Goal: Entertainment & Leisure: Consume media (video, audio)

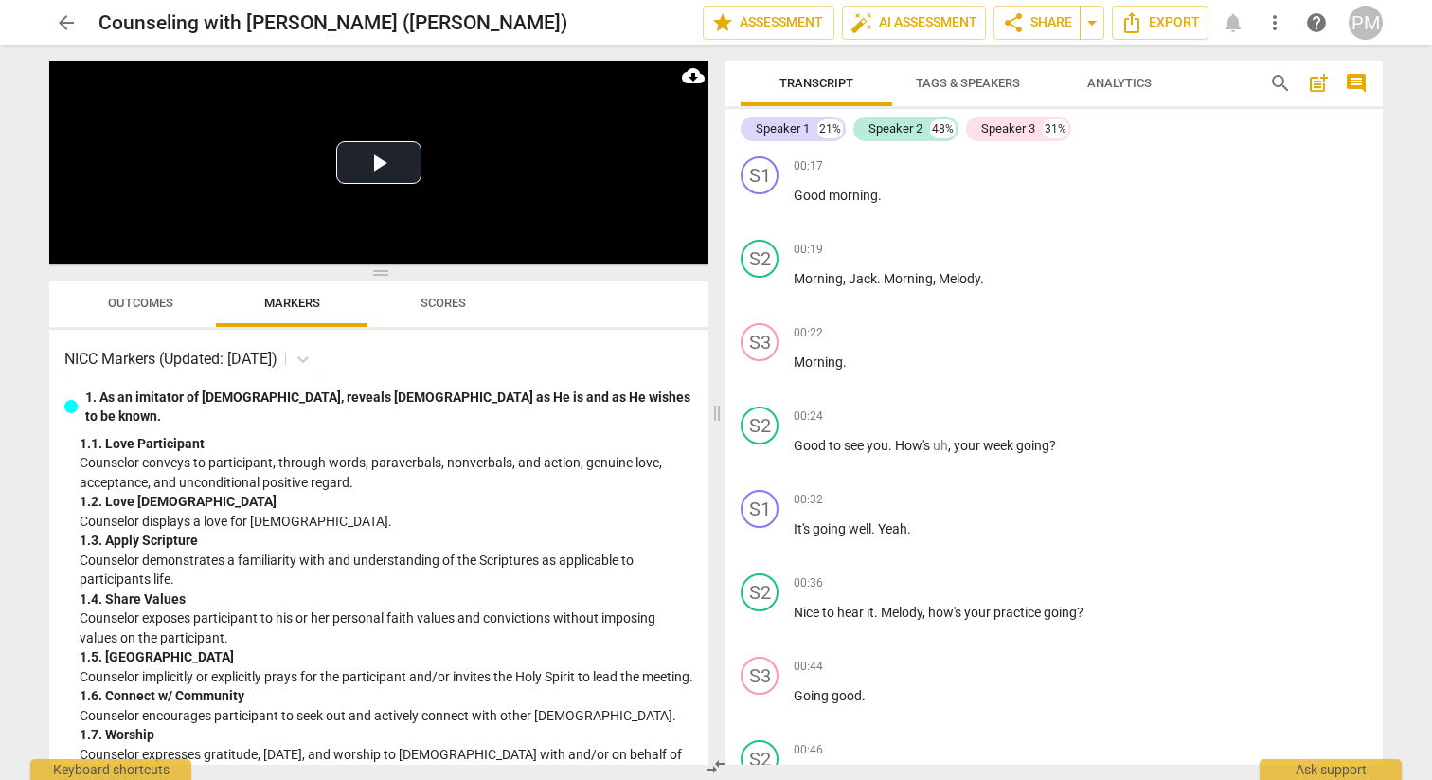
scroll to position [2225, 0]
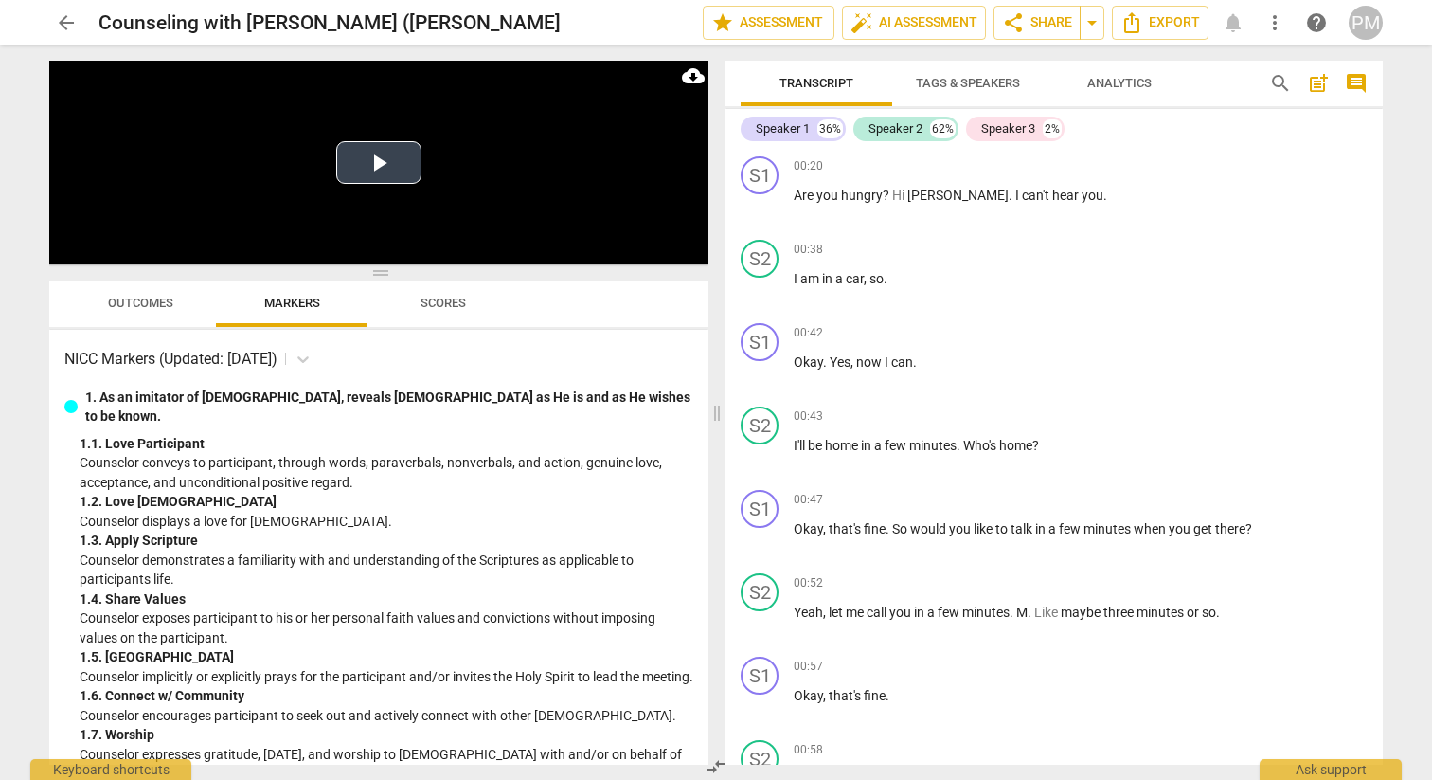
scroll to position [2740, 0]
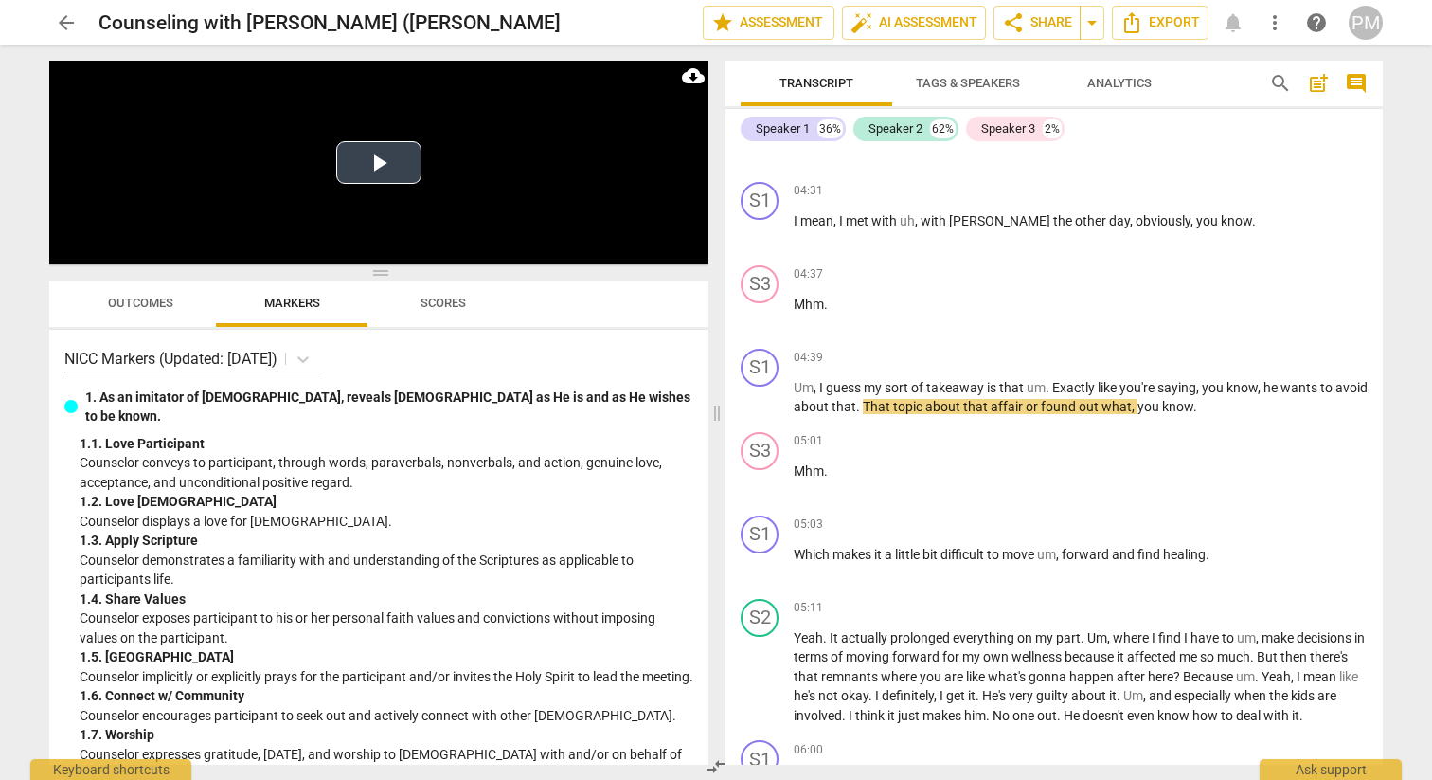
click at [380, 139] on video at bounding box center [378, 163] width 659 height 204
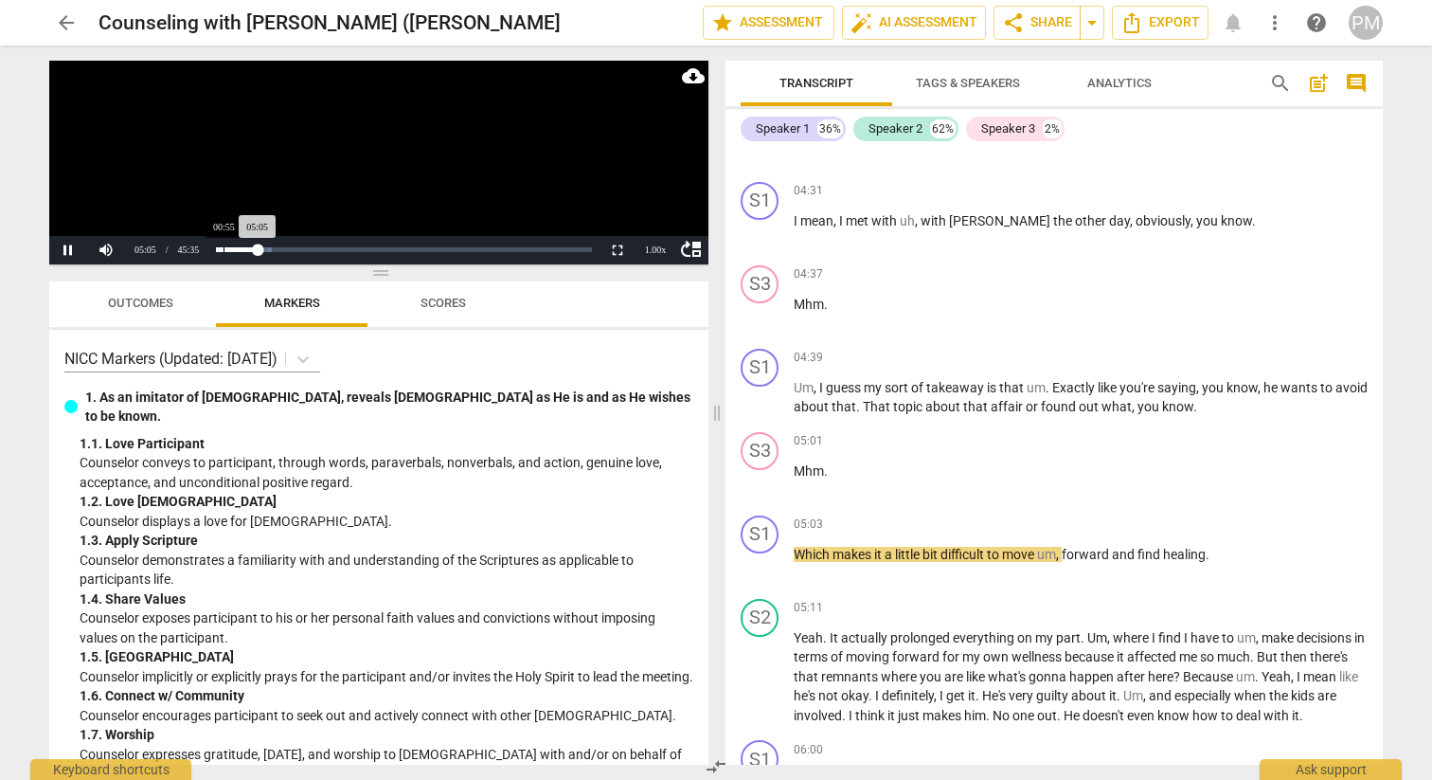
click at [224, 252] on div "Loaded : 0% Progress : 11.16%" at bounding box center [403, 250] width 390 height 28
click at [225, 252] on div "Loaded : 0% Progress : 11.22%" at bounding box center [403, 250] width 390 height 28
click at [225, 252] on div "Loaded : 0% Progress : 11.29%" at bounding box center [403, 250] width 390 height 28
click at [225, 252] on div "Loaded : 0% Progress : 11.34%" at bounding box center [403, 250] width 390 height 28
click at [235, 255] on div "Loaded : 0% Progress : 11.73%" at bounding box center [403, 250] width 390 height 28
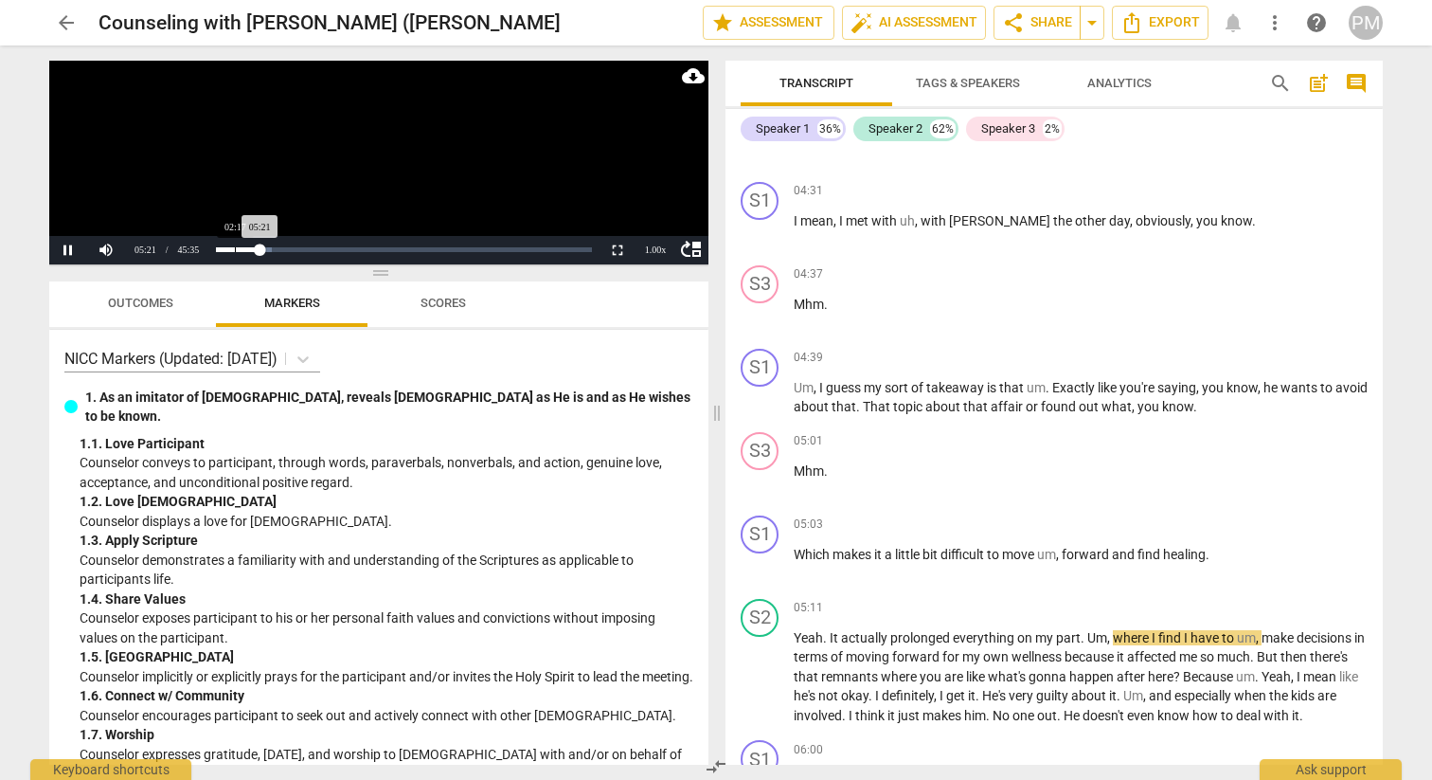
click at [235, 255] on div "Loaded : 0% Progress : 11.76%" at bounding box center [403, 250] width 390 height 28
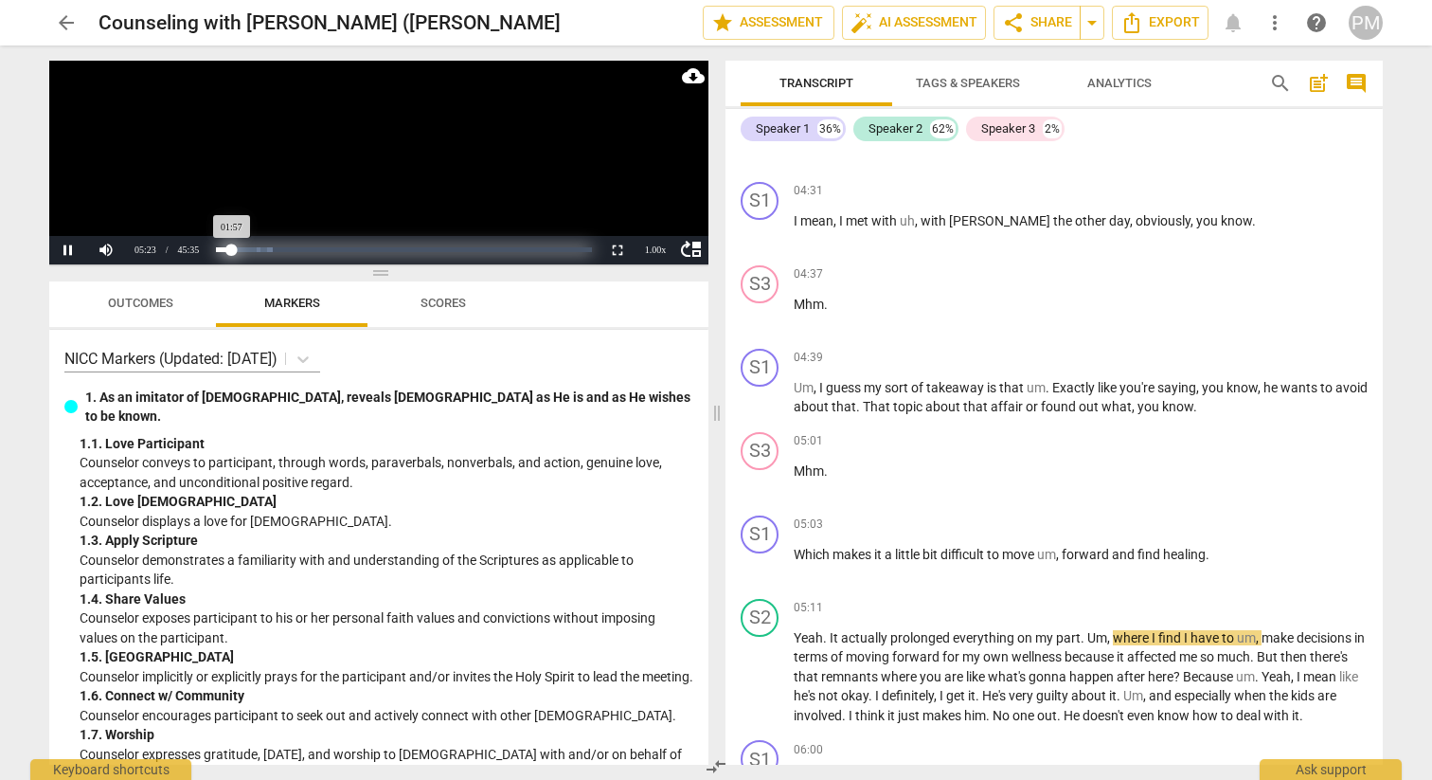
click at [232, 251] on div "Progress : 4.28%" at bounding box center [224, 249] width 16 height 5
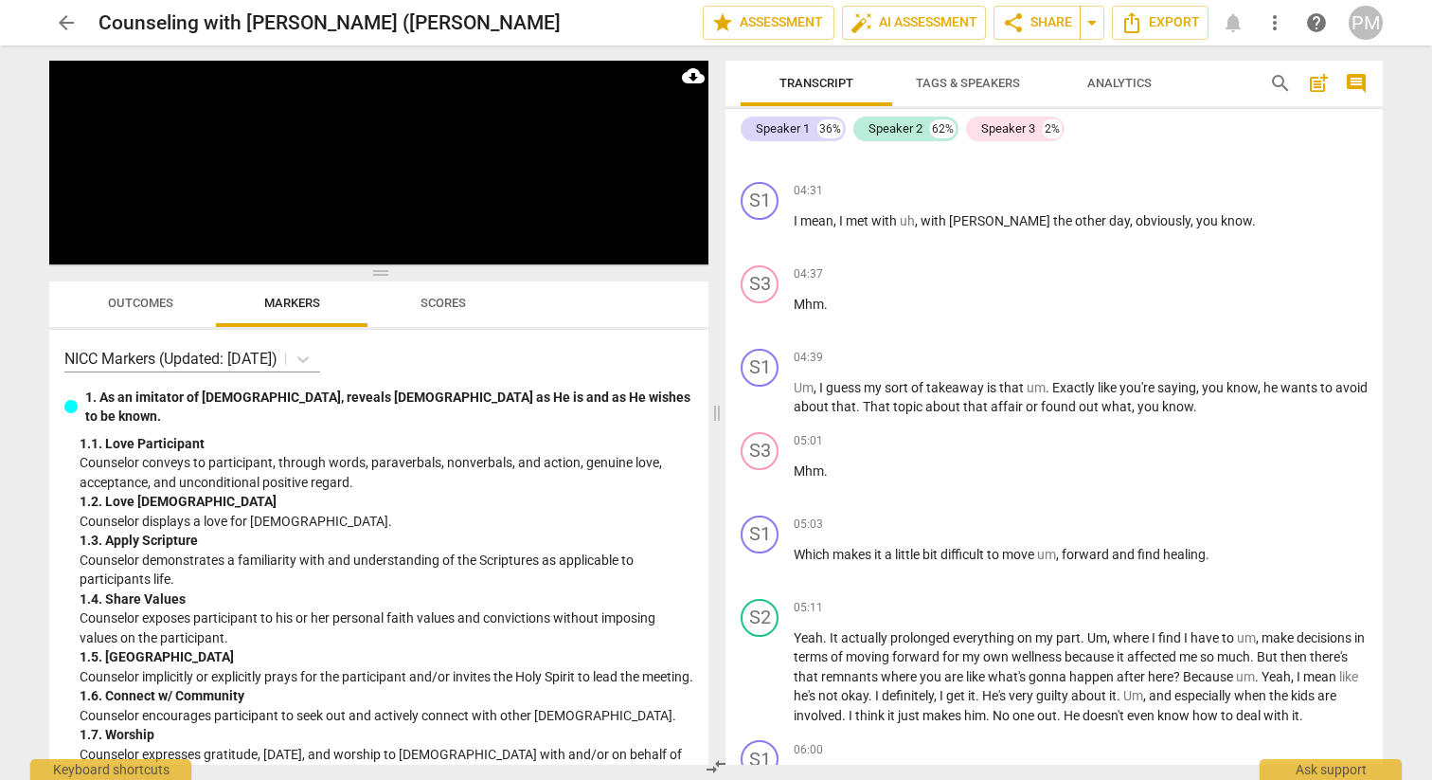
scroll to position [1623, 0]
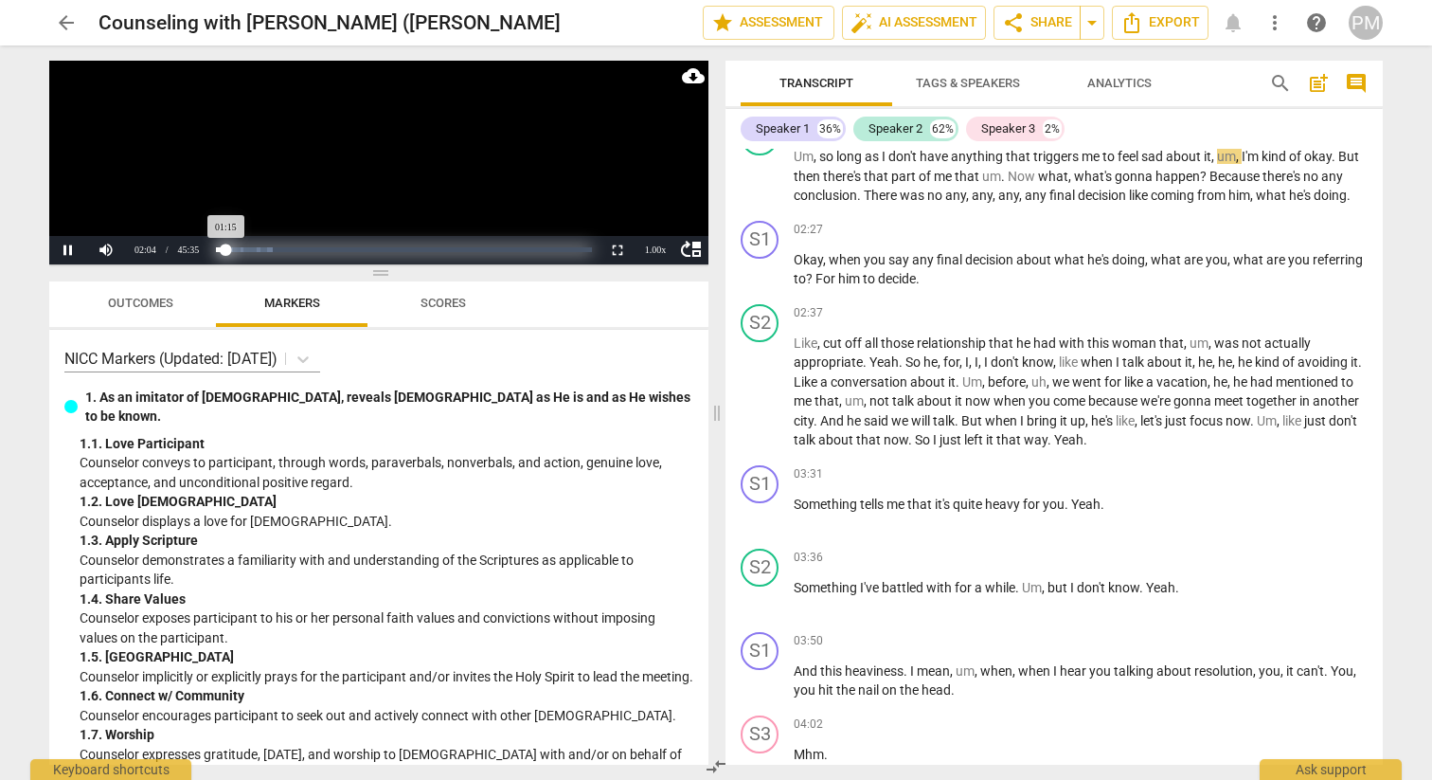
click at [226, 252] on div "Progress : 2.77%" at bounding box center [221, 249] width 10 height 5
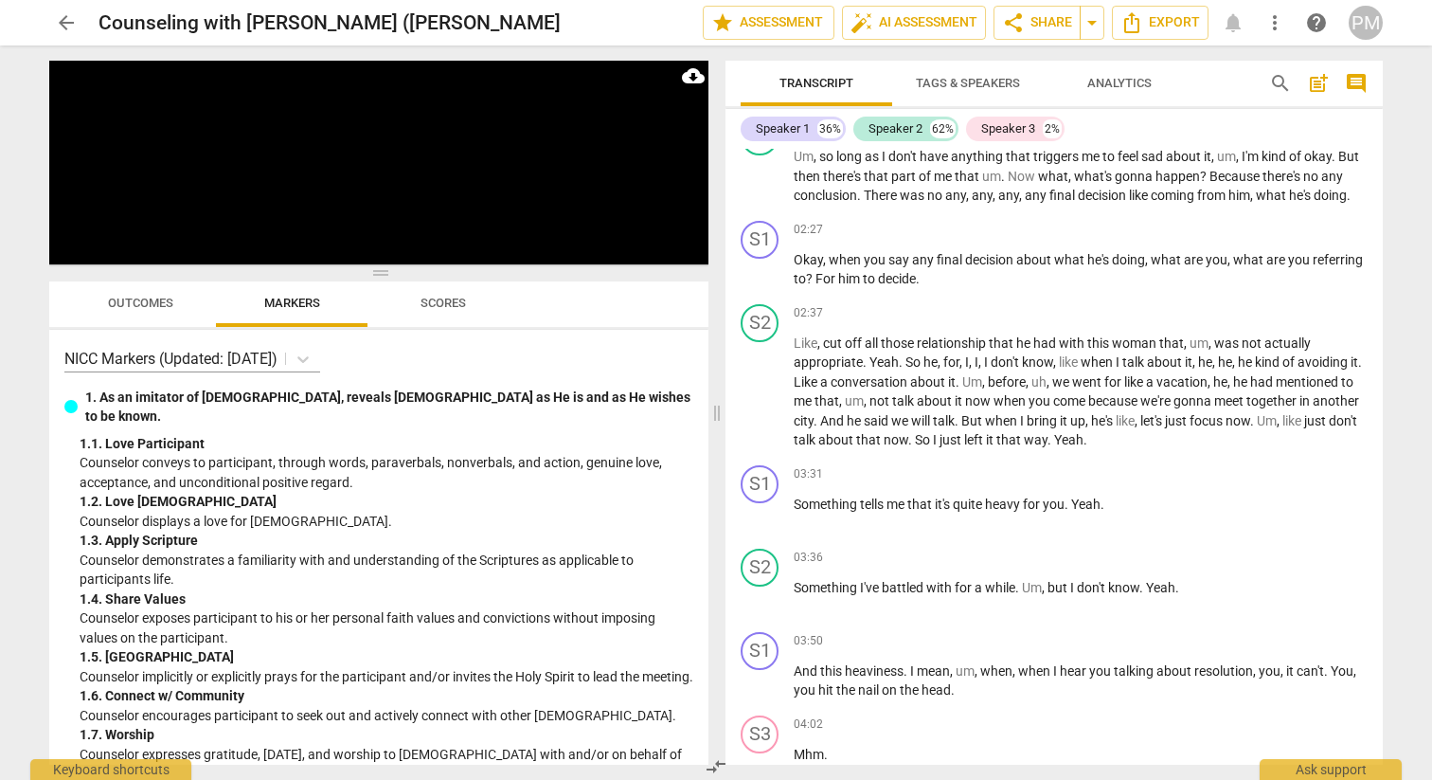
scroll to position [622, 0]
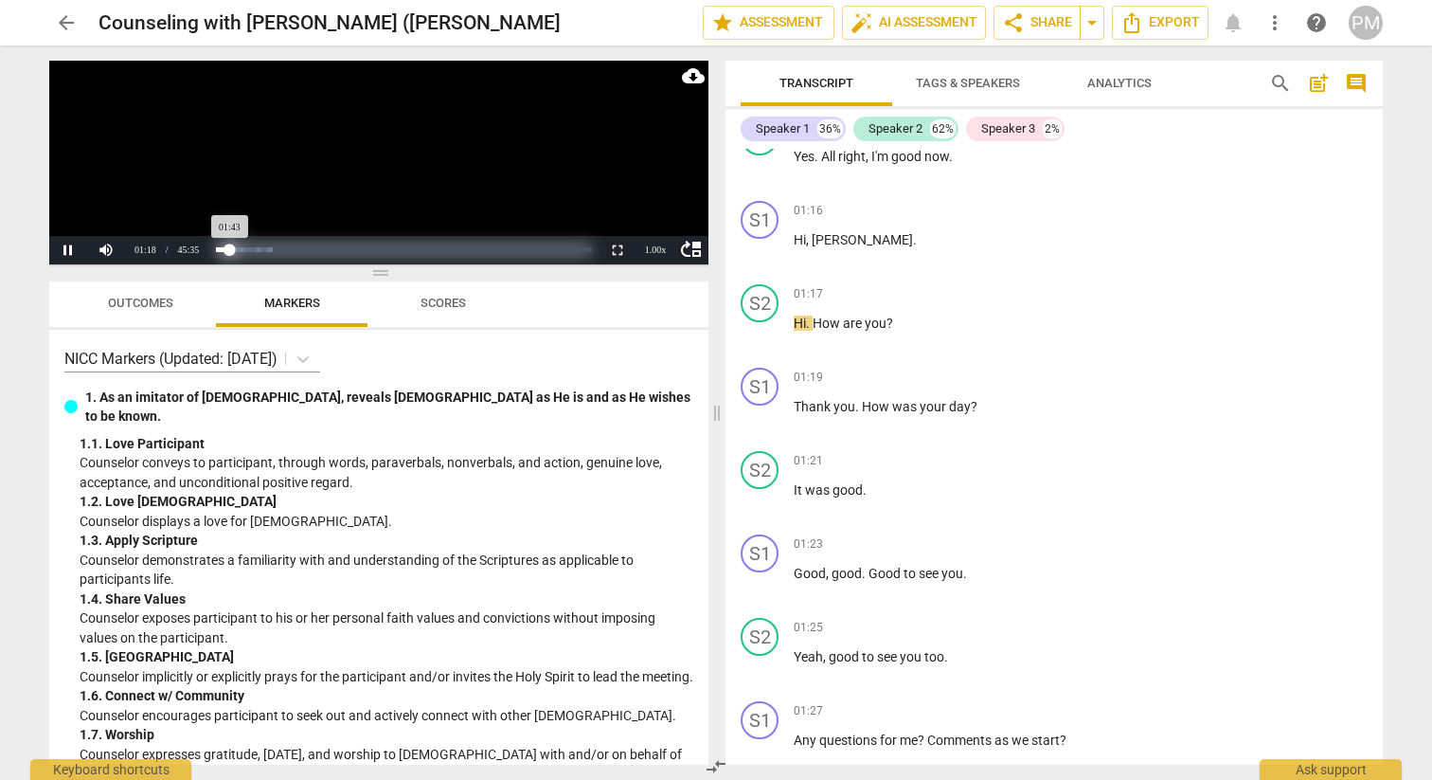
click at [230, 252] on div "Progress : 3.78%" at bounding box center [223, 249] width 14 height 5
click at [227, 252] on div "Progress : 3.02%" at bounding box center [221, 249] width 11 height 5
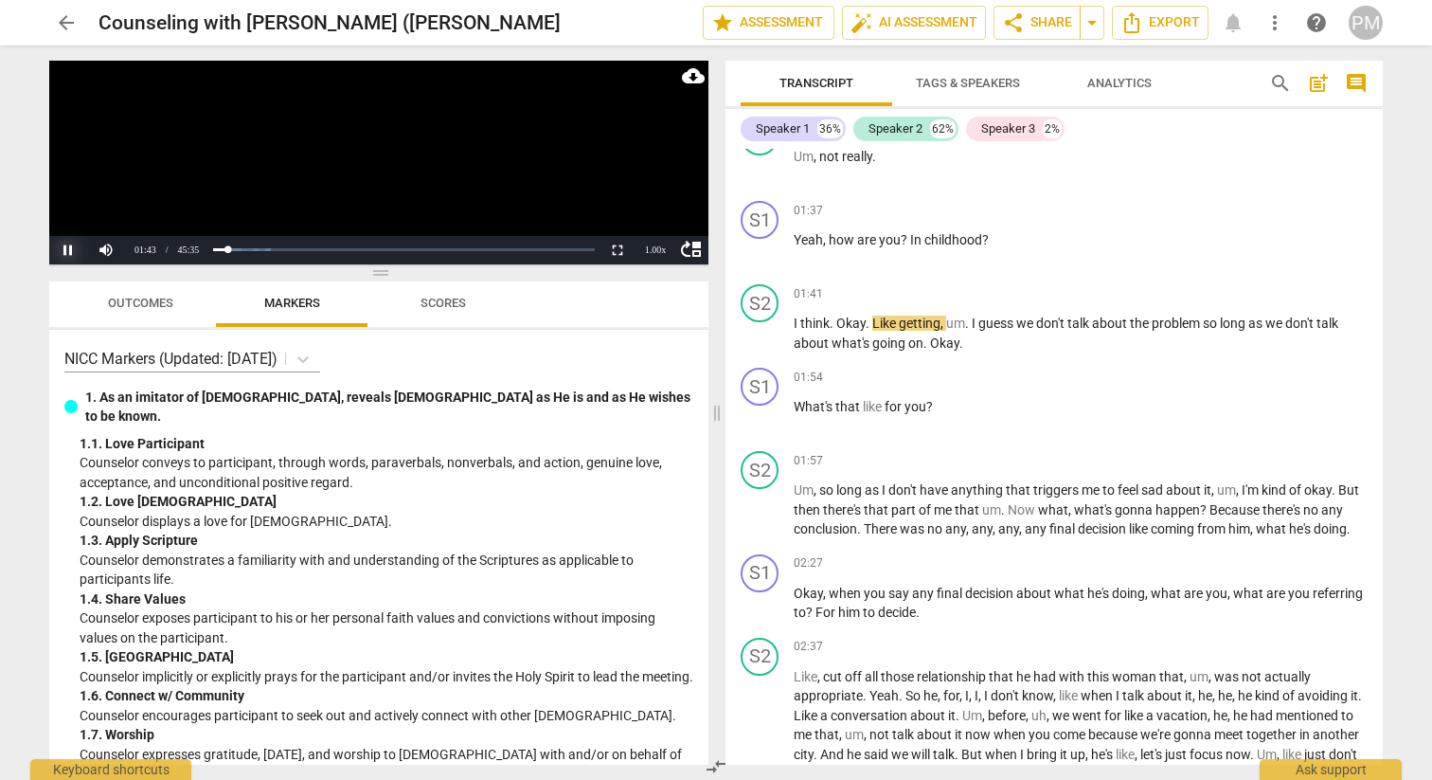
click at [69, 251] on button "Pause" at bounding box center [68, 250] width 38 height 28
